Goal: Task Accomplishment & Management: Manage account settings

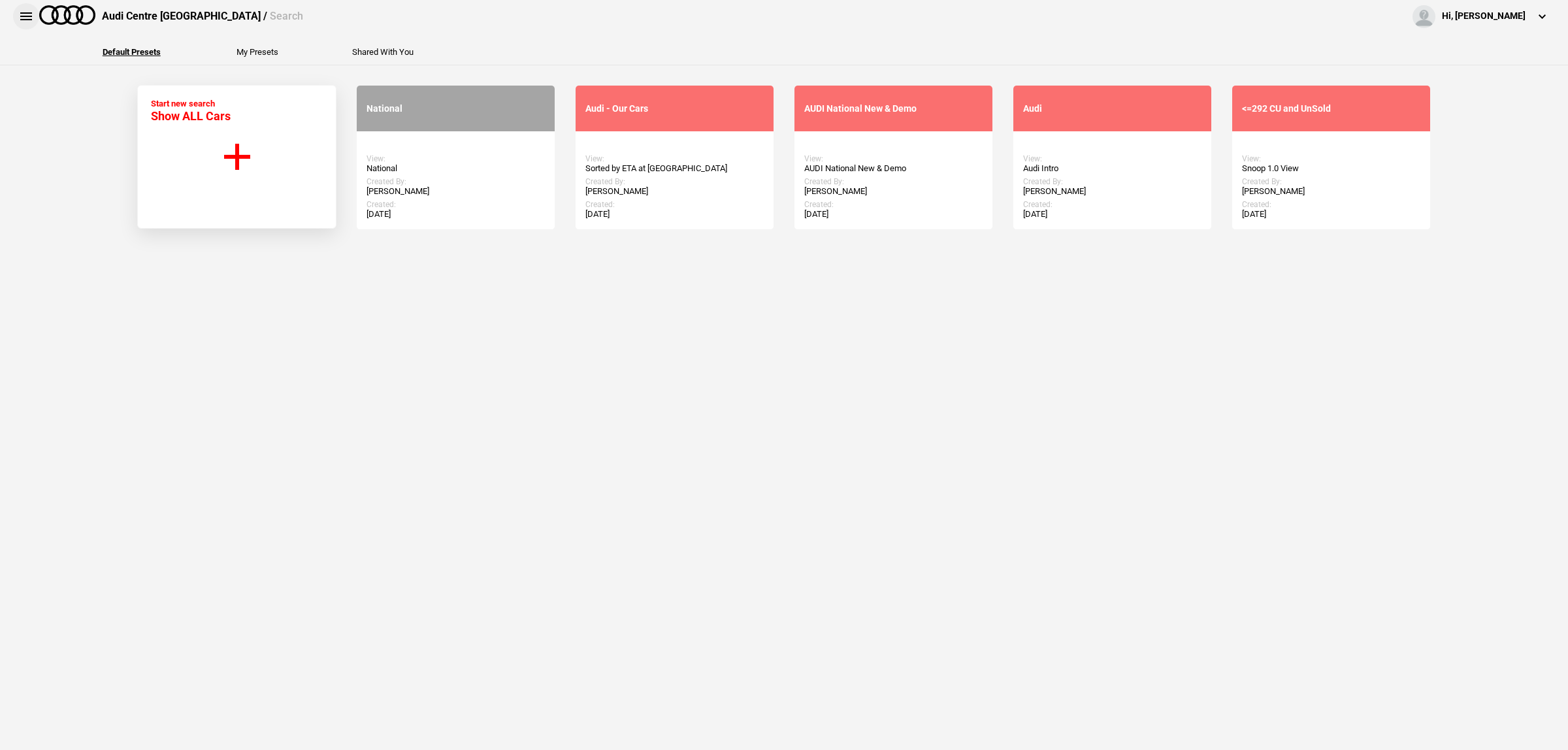
click at [25, 14] on button at bounding box center [26, 16] width 26 height 26
click at [20, 21] on button at bounding box center [26, 16] width 26 height 26
click at [30, 21] on button at bounding box center [26, 16] width 26 height 26
click at [30, 12] on button at bounding box center [26, 16] width 26 height 26
click at [28, 19] on button at bounding box center [26, 16] width 26 height 26
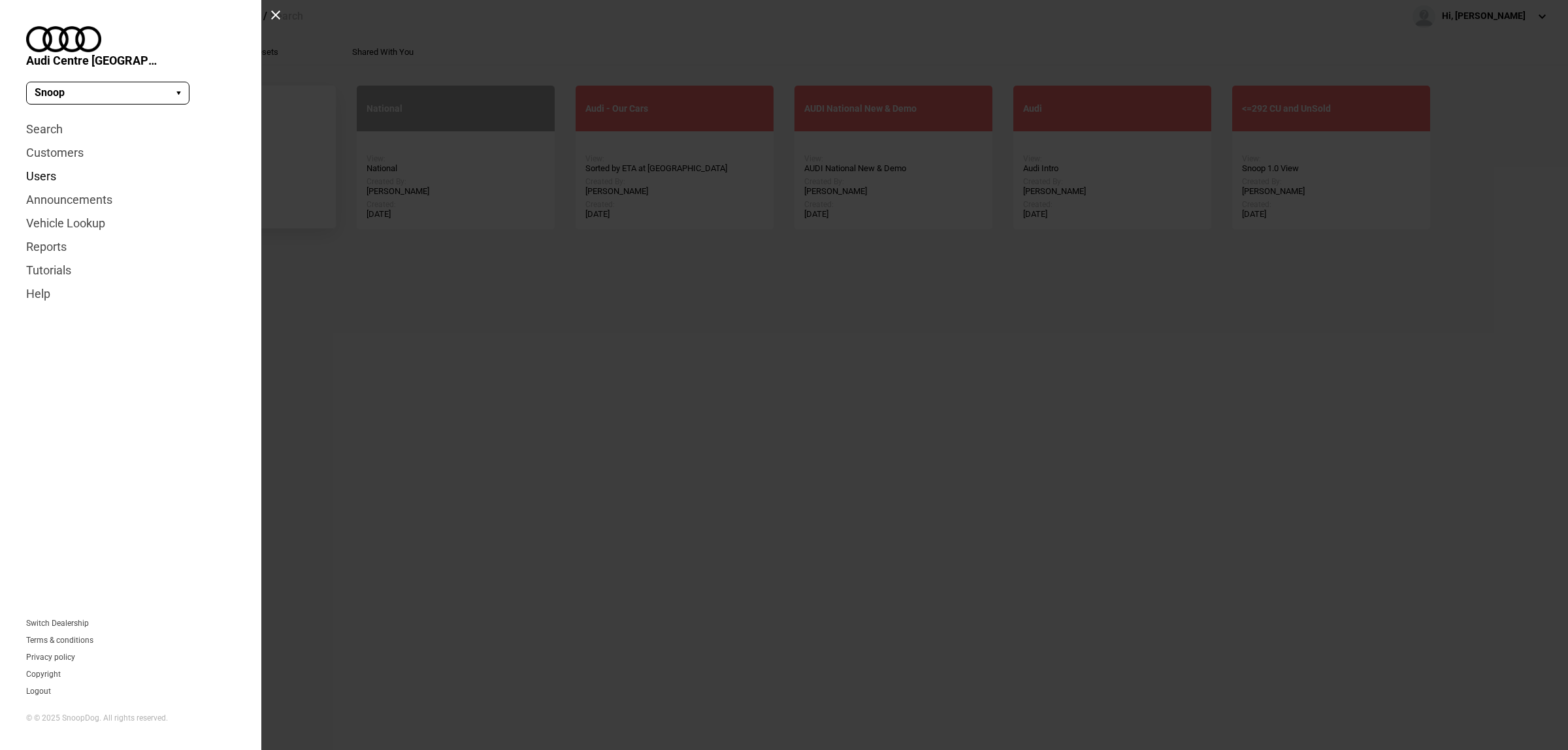
click at [49, 165] on link "Users" at bounding box center [130, 176] width 209 height 23
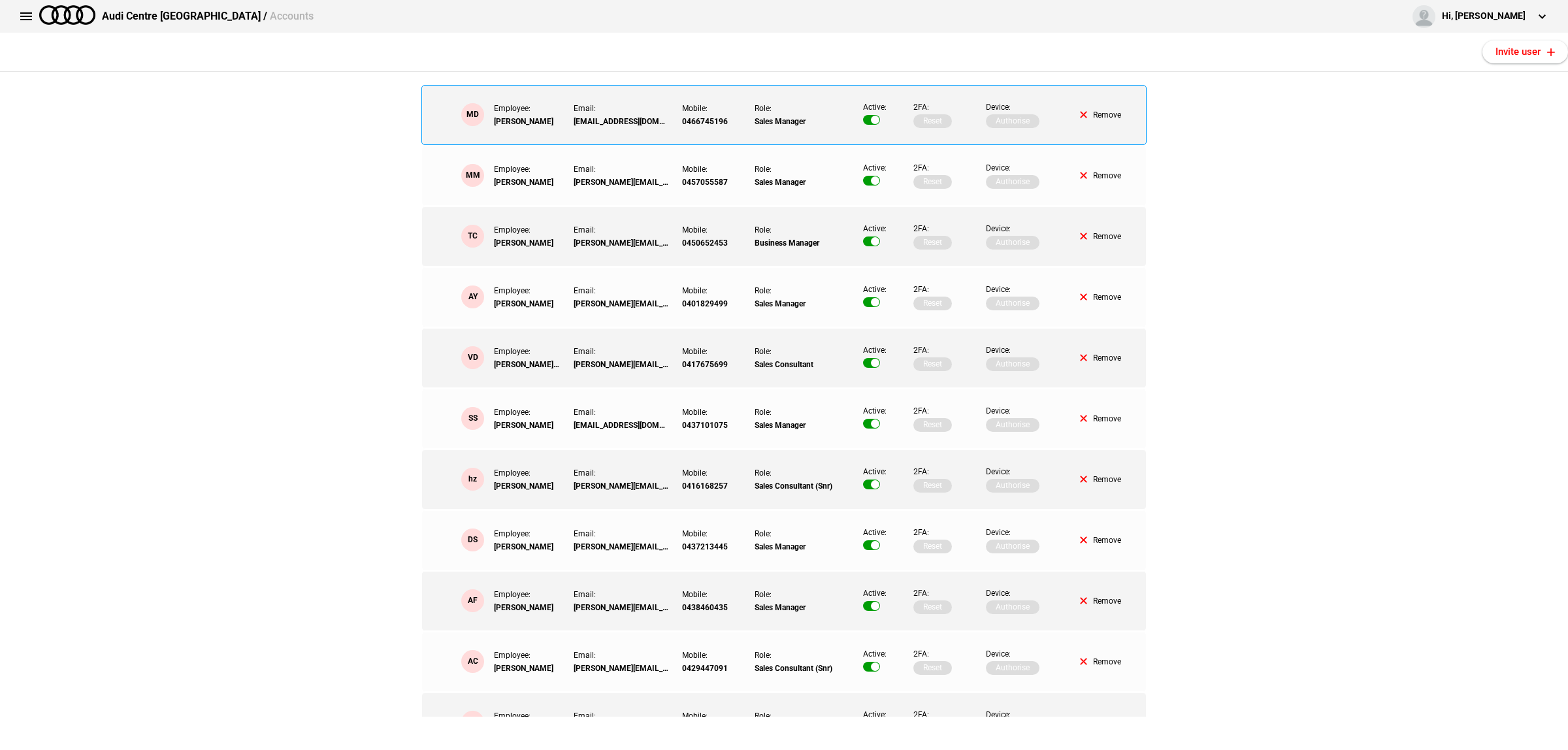
click at [1105, 113] on button "Remove" at bounding box center [1100, 114] width 41 height 8
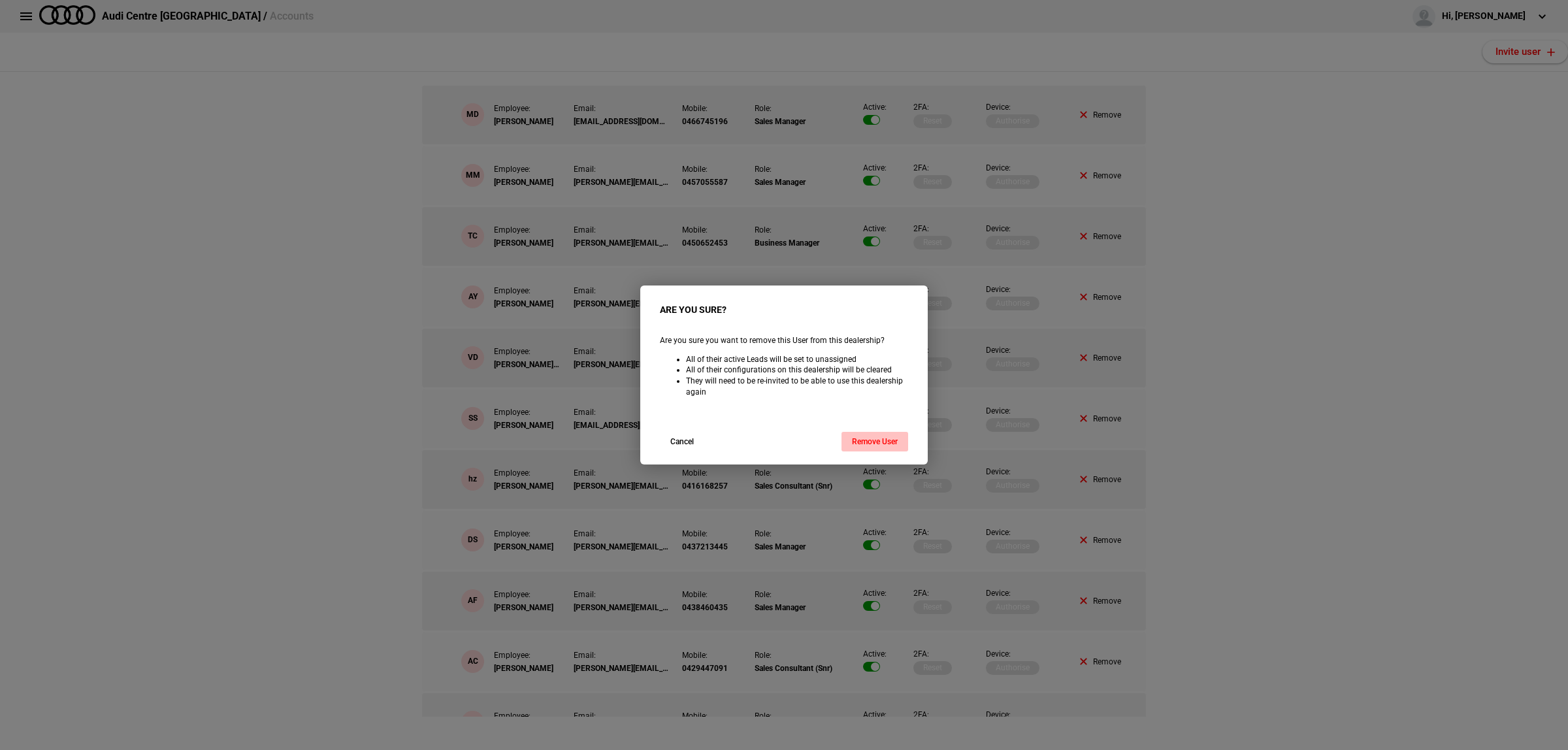
click at [886, 442] on button "Remove User" at bounding box center [875, 441] width 67 height 19
